Goal: Download file/media

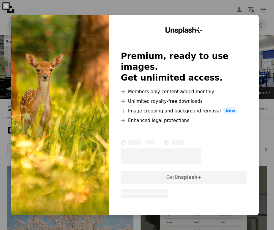
scroll to position [551, 0]
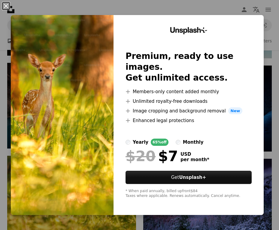
click at [5, 5] on button "An X shape" at bounding box center [5, 5] width 7 height 7
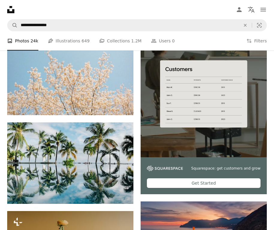
scroll to position [101, 0]
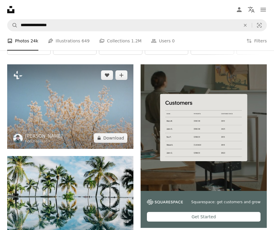
click at [51, 108] on img at bounding box center [70, 106] width 126 height 84
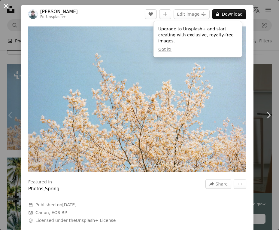
click at [6, 5] on button "An X shape" at bounding box center [5, 5] width 7 height 7
